Goal: Entertainment & Leisure: Consume media (video, audio)

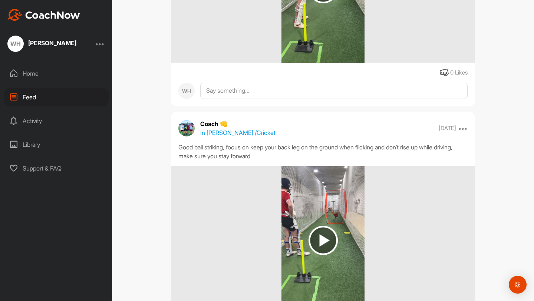
scroll to position [886, 0]
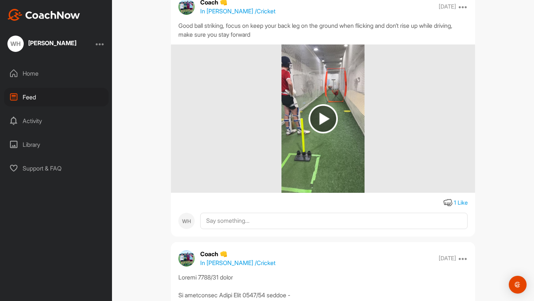
click at [323, 117] on img at bounding box center [323, 118] width 29 height 29
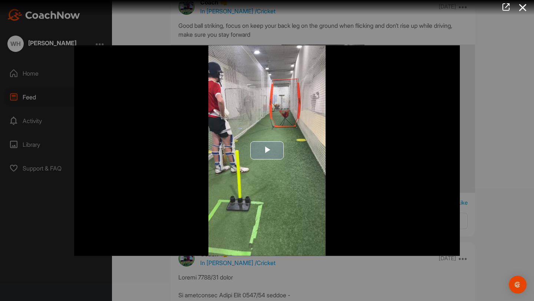
click at [267, 151] on span "Video Player" at bounding box center [267, 151] width 0 height 0
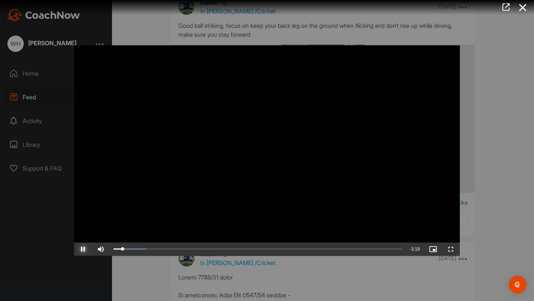
click at [84, 249] on span "Video Player" at bounding box center [83, 249] width 18 height 0
click at [134, 249] on div "Loaded : 11.41% 0:14 0:06" at bounding box center [258, 249] width 288 height 2
click at [80, 249] on span "Video Player" at bounding box center [83, 249] width 18 height 0
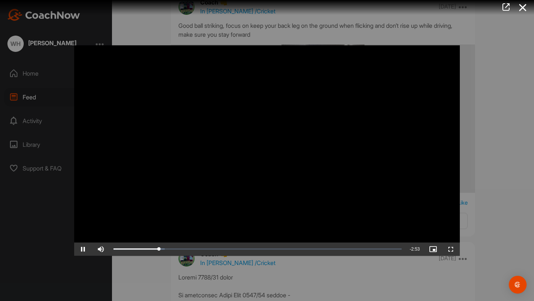
click at [145, 195] on video "Video Player" at bounding box center [267, 150] width 386 height 211
click at [82, 249] on span "Video Player" at bounding box center [83, 249] width 18 height 0
